Goal: Find specific page/section: Find specific page/section

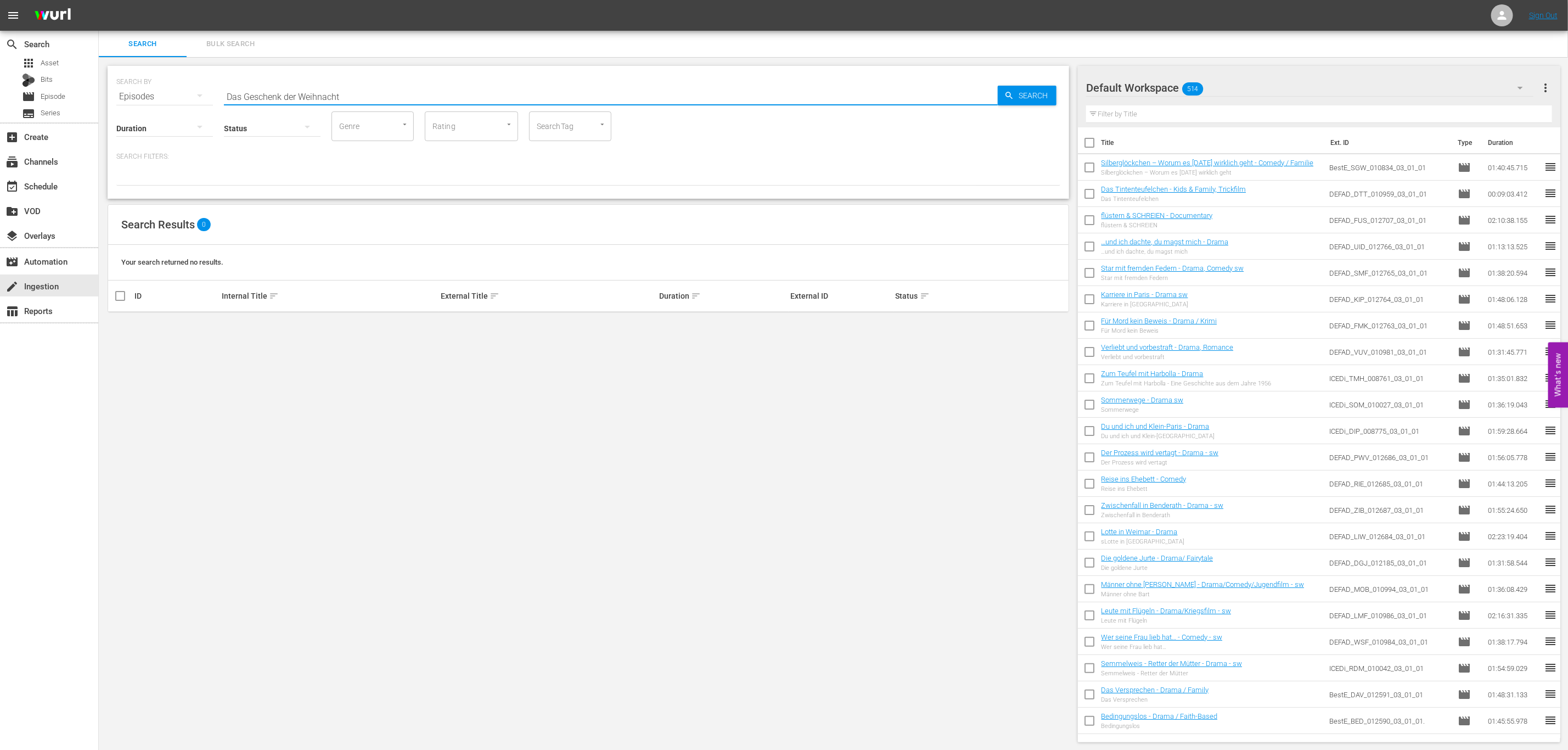
drag, startPoint x: 388, startPoint y: 89, endPoint x: 170, endPoint y: 89, distance: 218.0
click at [170, 89] on div "SEARCH BY Search By Episodes Search ID, Title, Description, Keywords, or Catego…" at bounding box center [588, 90] width 944 height 40
type input "das geheimnis des"
click at [283, 325] on link "Das Geheimnis des grünen Hügels" at bounding box center [276, 325] width 108 height 8
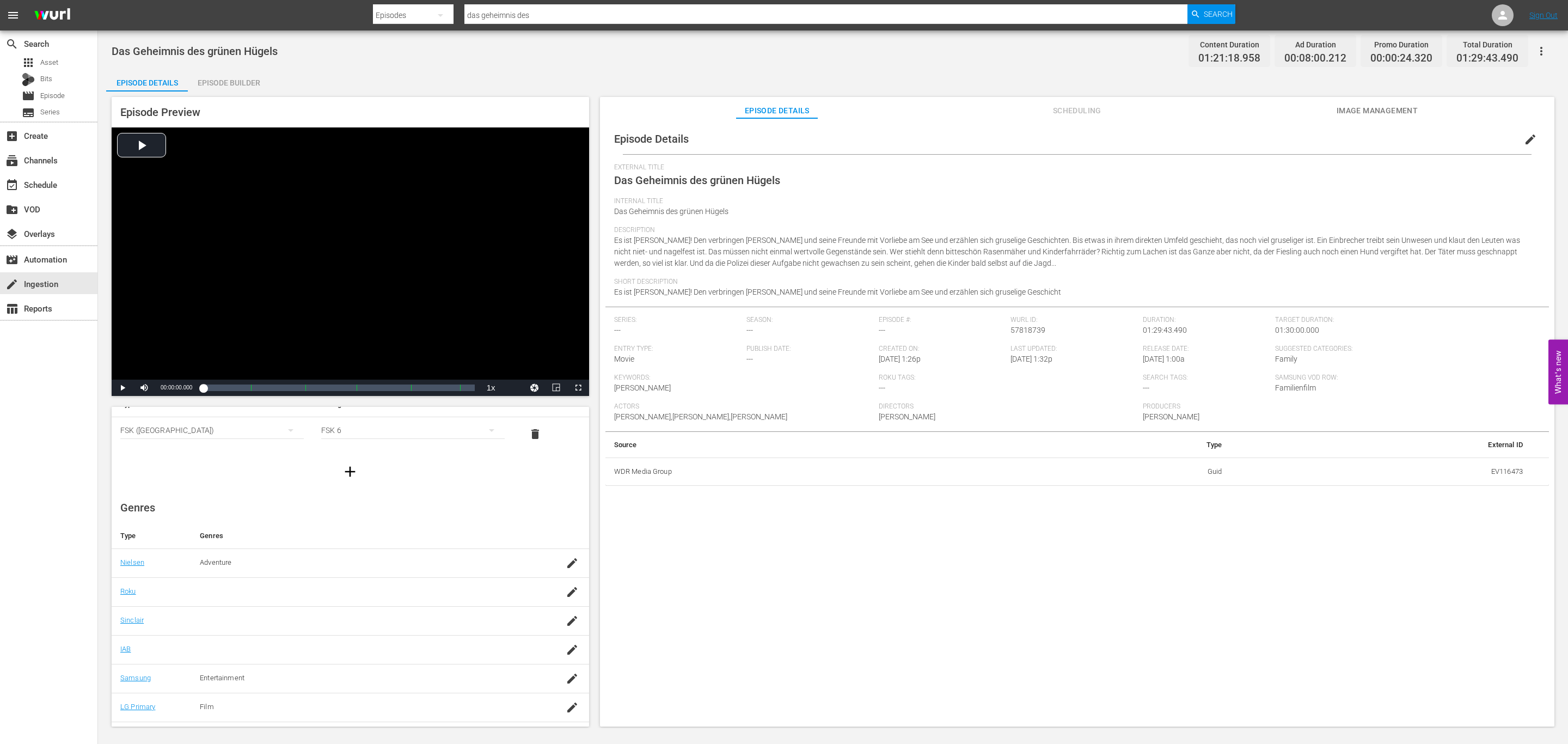
scroll to position [72, 0]
click at [1392, 101] on button "Image Management" at bounding box center [1377, 108] width 81 height 22
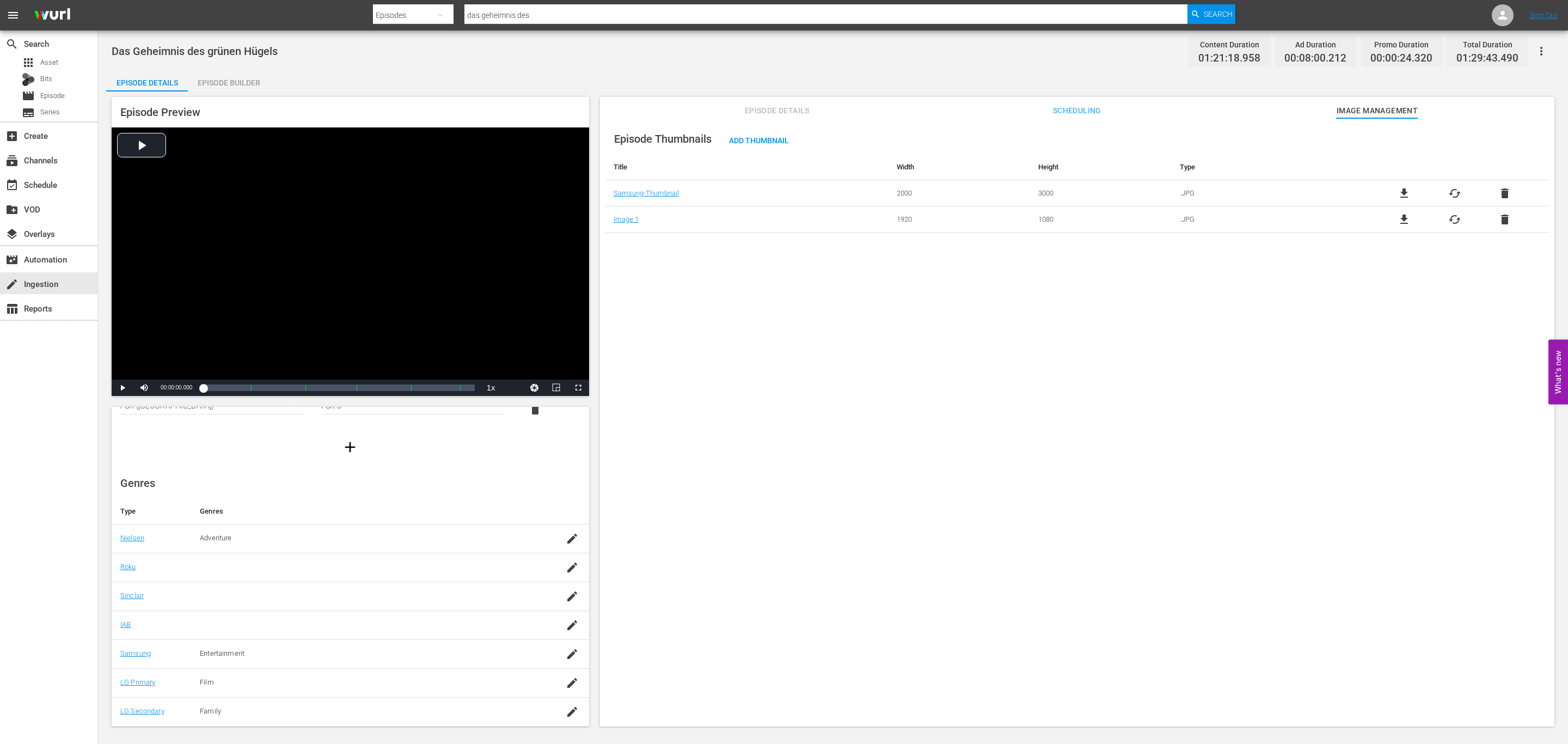
click at [1082, 115] on span "Scheduling" at bounding box center [1077, 111] width 81 height 14
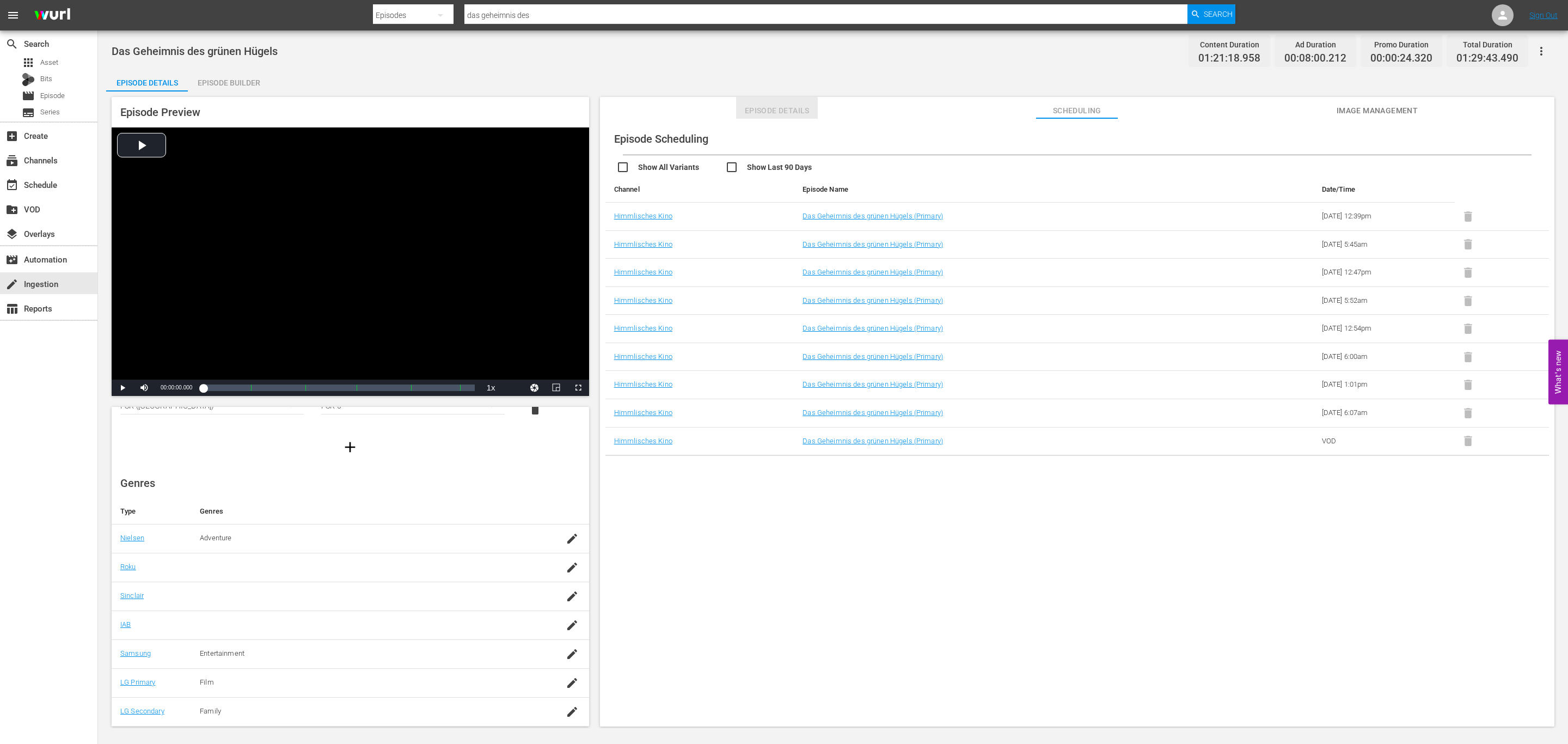
click at [768, 112] on span "Episode Details" at bounding box center [777, 111] width 81 height 14
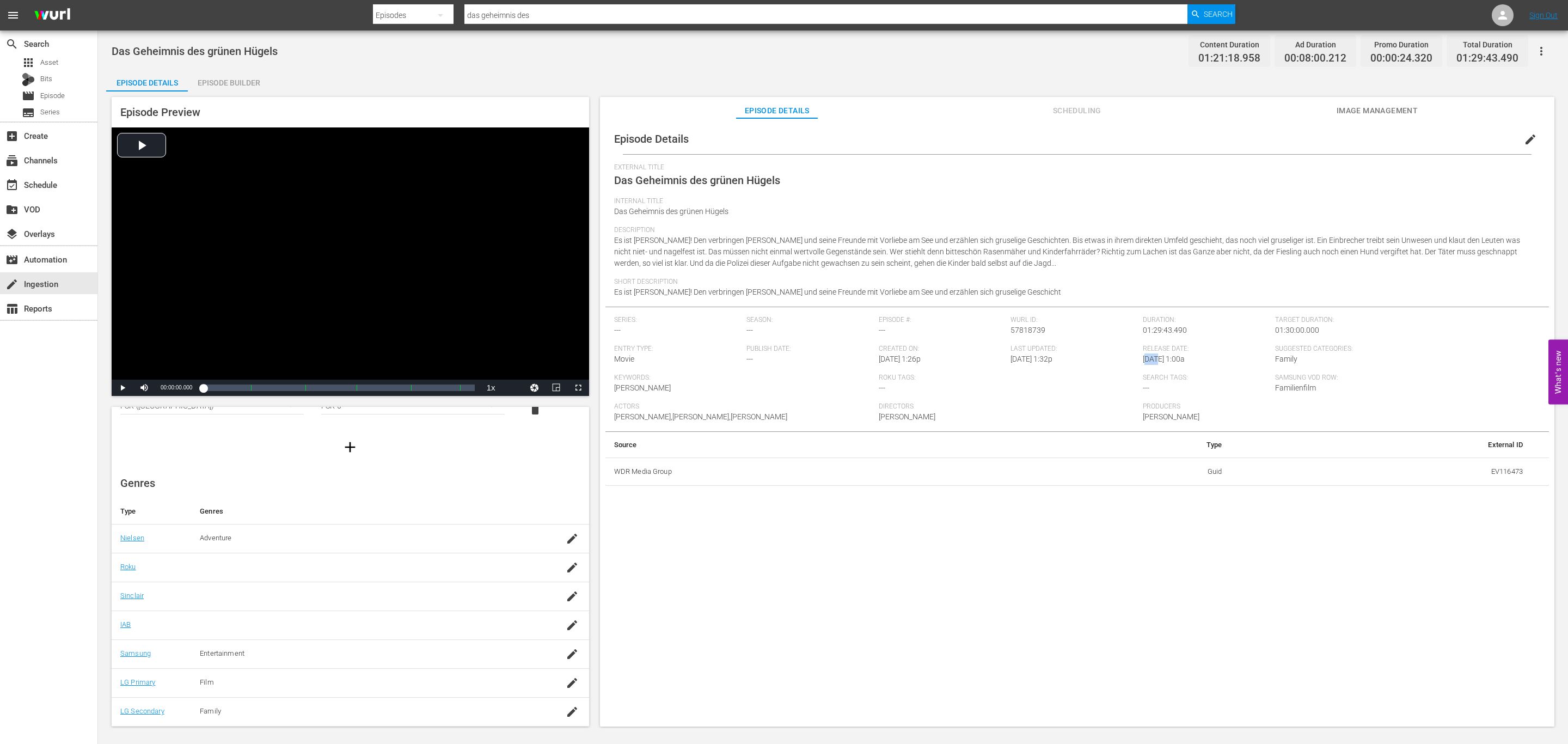
drag, startPoint x: 1154, startPoint y: 365, endPoint x: 1141, endPoint y: 357, distance: 15.3
click at [1143, 357] on div "Release Date: [DATE] 1:00a" at bounding box center [1209, 359] width 132 height 29
click at [1148, 301] on div "Short Description Es ist [PERSON_NAME]! Den verbringen [PERSON_NAME] und seine …" at bounding box center [1077, 292] width 926 height 29
